Goal: Transaction & Acquisition: Purchase product/service

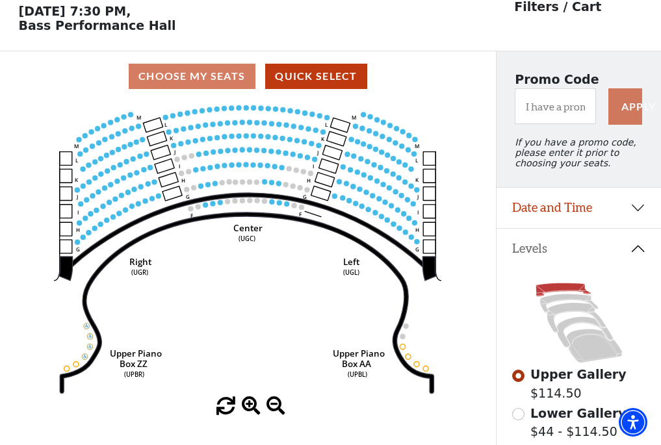
scroll to position [60, 0]
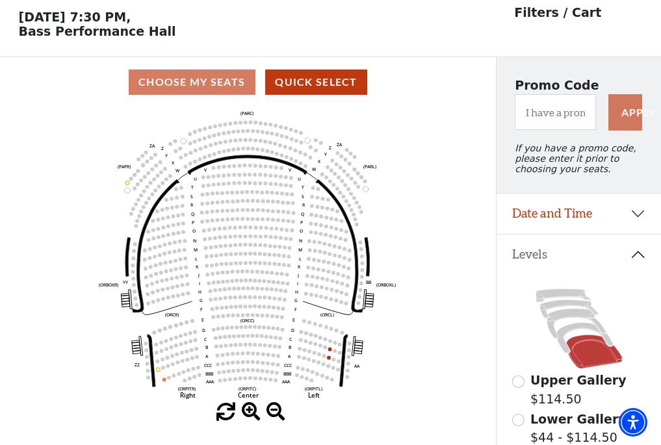
scroll to position [60, 0]
